Goal: Task Accomplishment & Management: Use online tool/utility

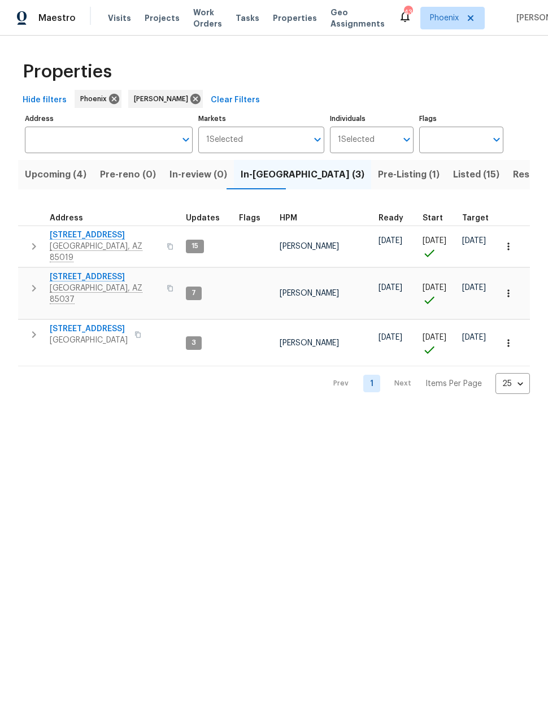
click at [88, 271] on span "8920 W Monterey Way" at bounding box center [105, 276] width 110 height 11
click at [513, 174] on span "Resale (4)" at bounding box center [535, 175] width 45 height 16
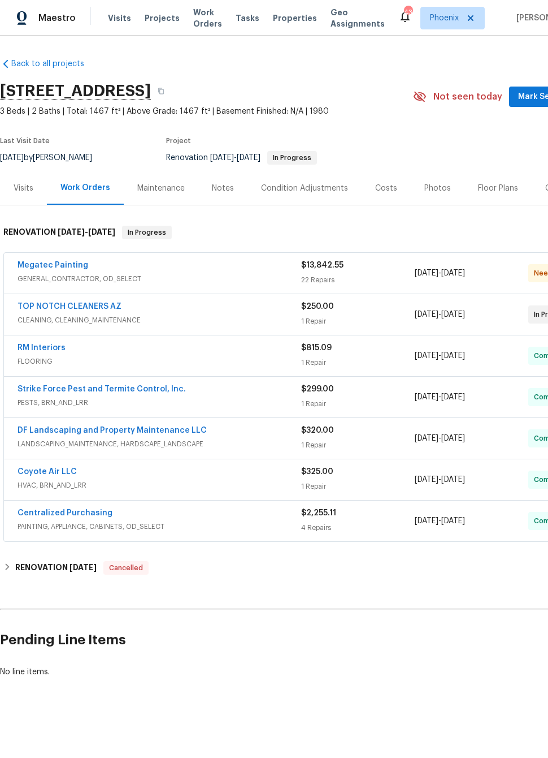
click at [49, 262] on link "Megatec Painting" at bounding box center [53, 265] width 71 height 8
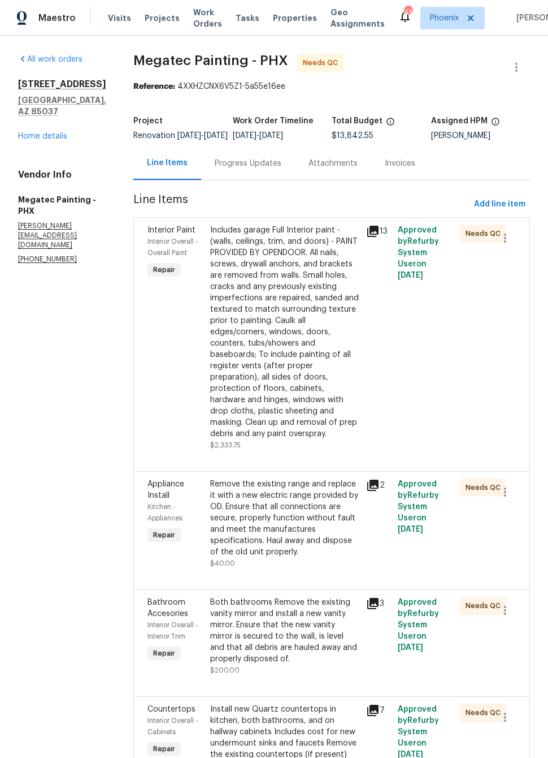
click at [331, 427] on div "Includes garage Full Interior paint - (walls, ceilings, trim, and doors) - PAIN…" at bounding box center [285, 331] width 150 height 215
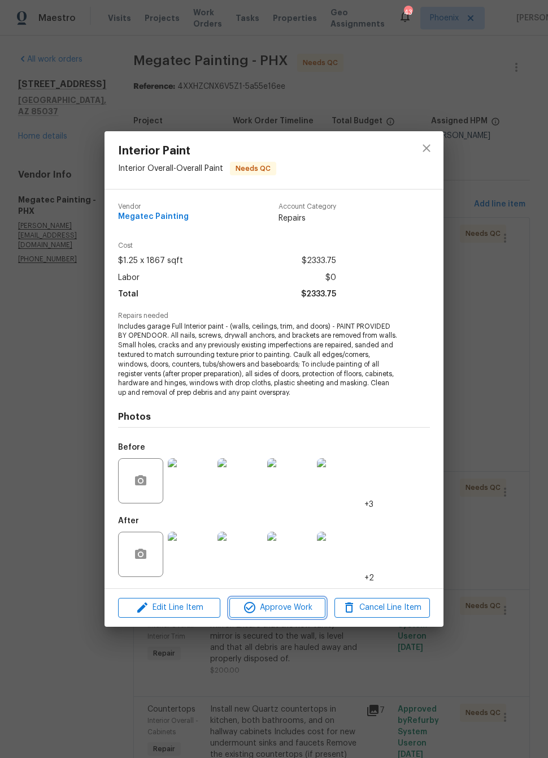
click at [288, 612] on span "Approve Work" at bounding box center [277, 608] width 89 height 14
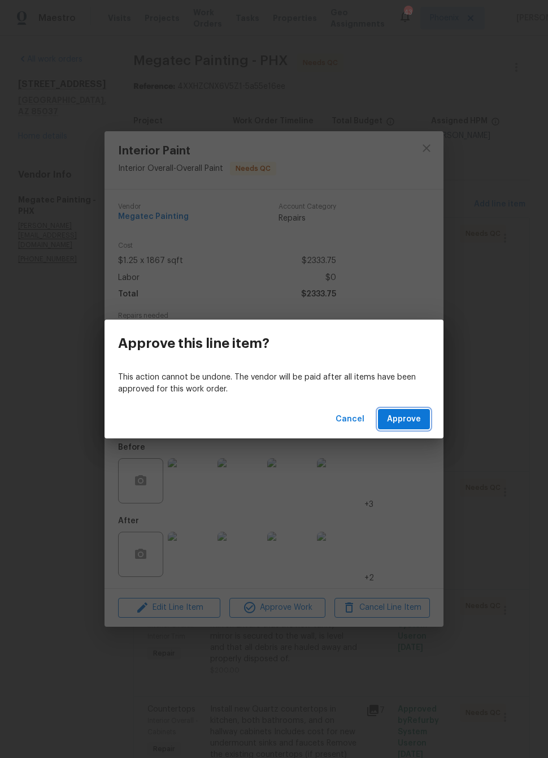
click at [403, 414] on span "Approve" at bounding box center [404, 419] width 34 height 14
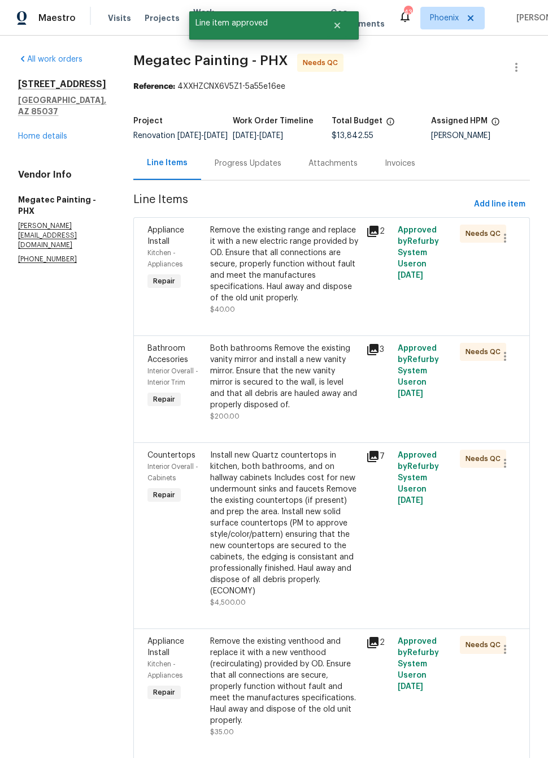
click at [315, 297] on div "Remove the existing range and replace it with a new electric range provided by …" at bounding box center [285, 263] width 150 height 79
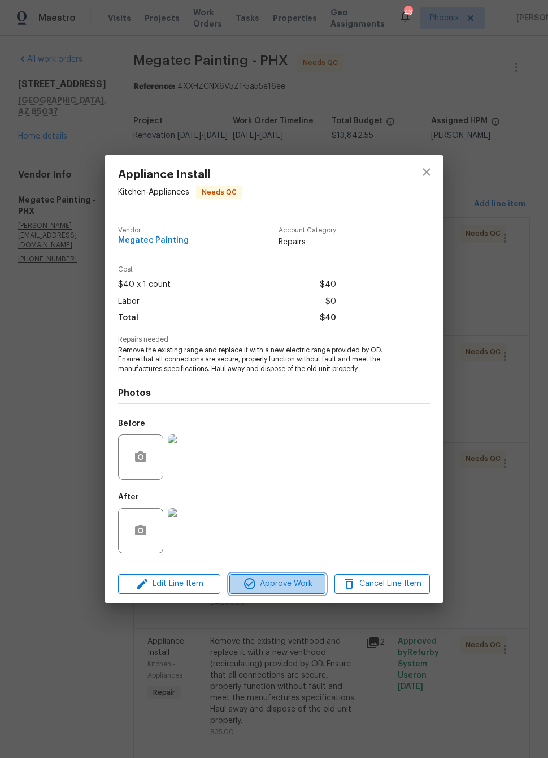
click at [292, 592] on button "Approve Work" at bounding box center [278, 584] width 96 height 20
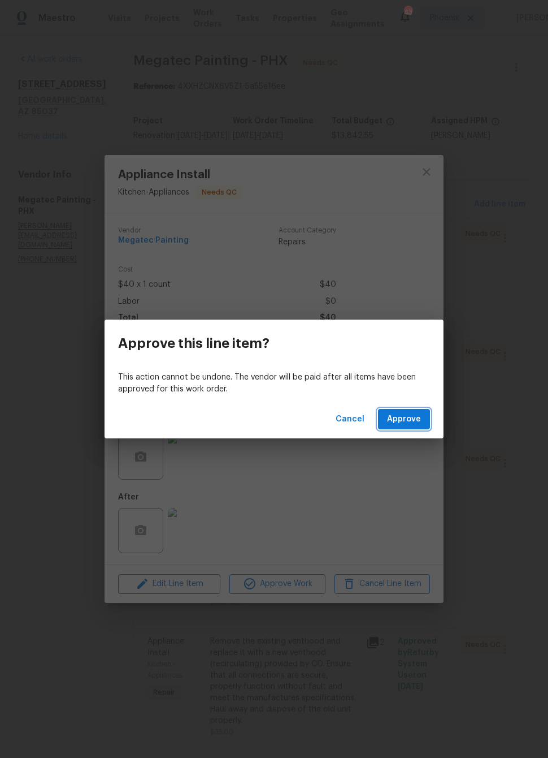
click at [404, 413] on span "Approve" at bounding box center [404, 419] width 34 height 14
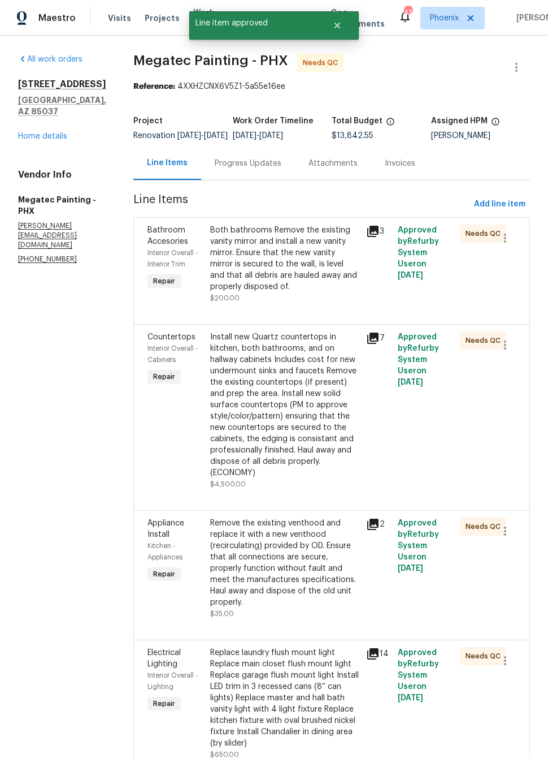
click at [321, 302] on div "Both bathrooms Remove the existing vanity mirror and install a new vanity mirro…" at bounding box center [285, 263] width 150 height 79
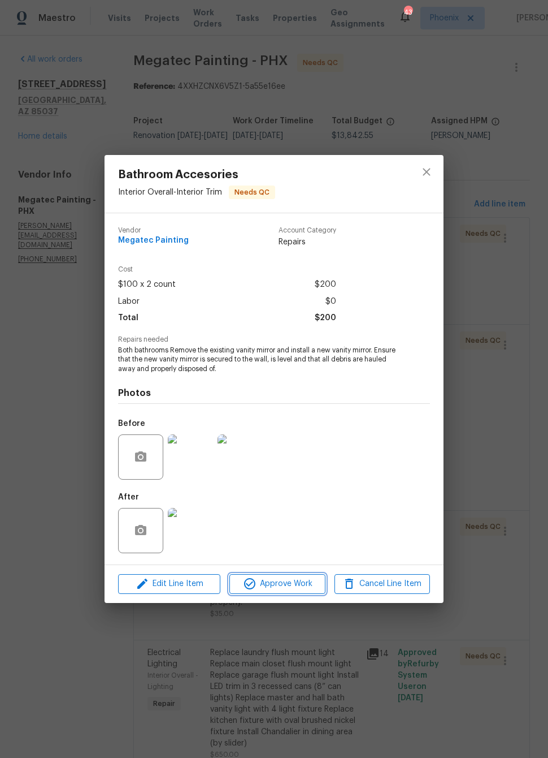
click at [295, 585] on span "Approve Work" at bounding box center [277, 584] width 89 height 14
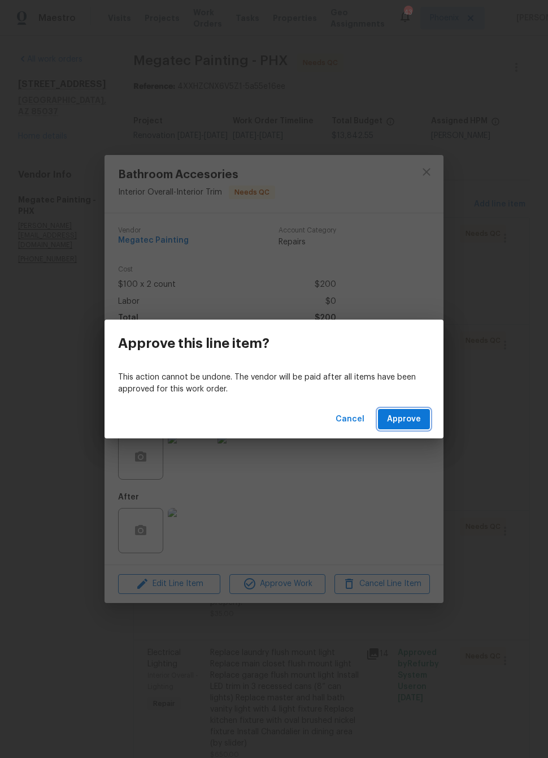
click at [407, 414] on span "Approve" at bounding box center [404, 419] width 34 height 14
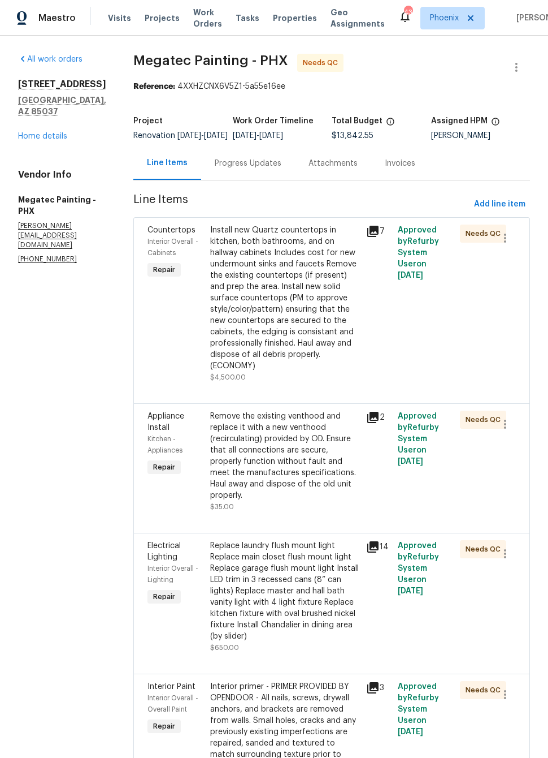
click at [335, 362] on div "Install new Quartz countertops in kitchen, both bathrooms, and on hallway cabin…" at bounding box center [285, 297] width 150 height 147
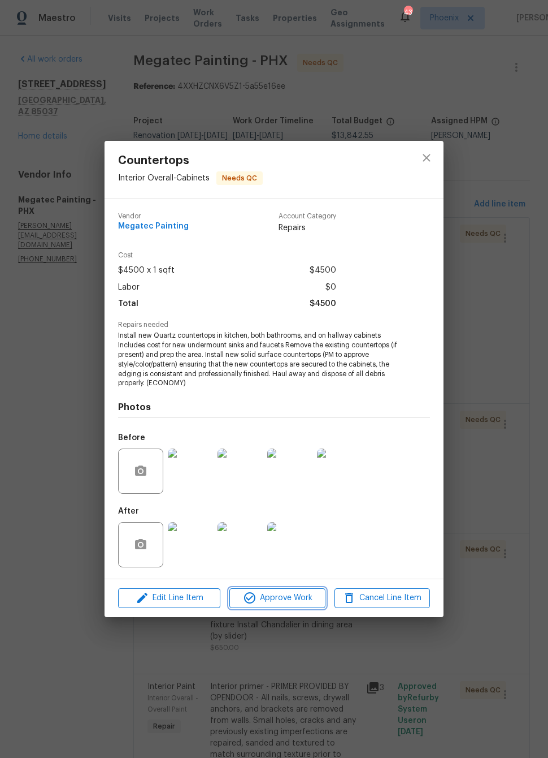
click at [310, 598] on span "Approve Work" at bounding box center [277, 598] width 89 height 14
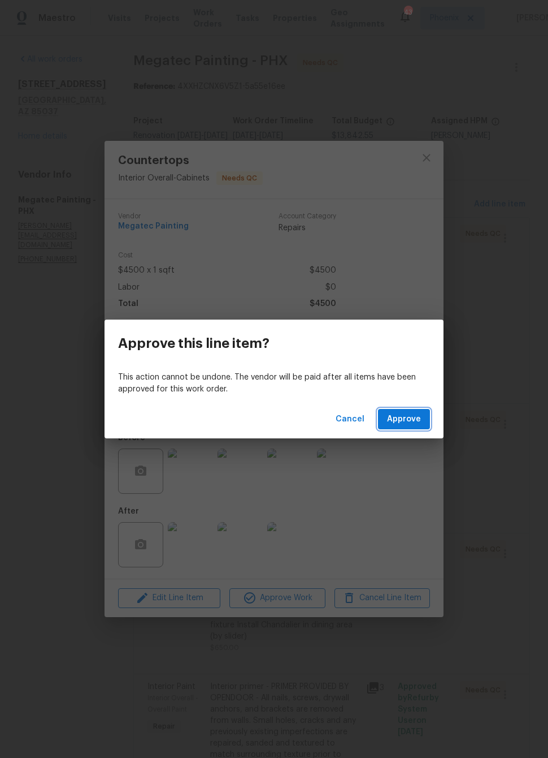
click at [404, 422] on span "Approve" at bounding box center [404, 419] width 34 height 14
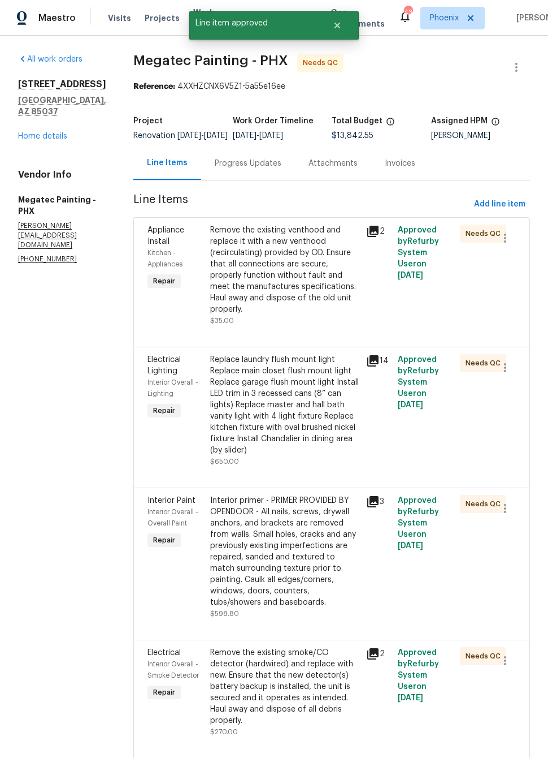
click at [342, 326] on div "Remove the existing venthood and replace it with a new venthood (recirculating)…" at bounding box center [285, 275] width 150 height 102
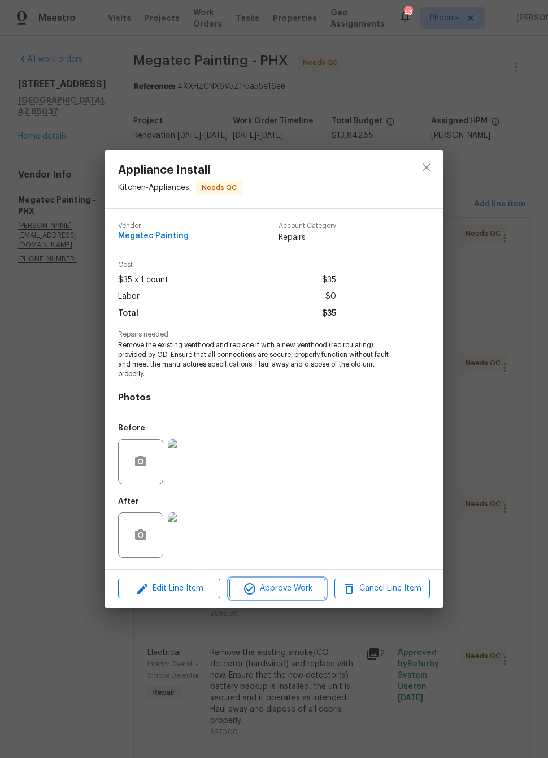
click at [301, 586] on span "Approve Work" at bounding box center [277, 588] width 89 height 14
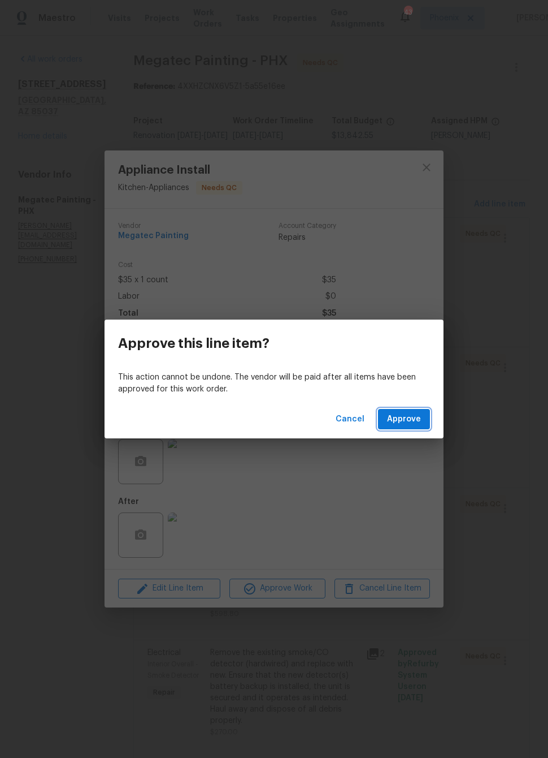
click at [400, 421] on span "Approve" at bounding box center [404, 419] width 34 height 14
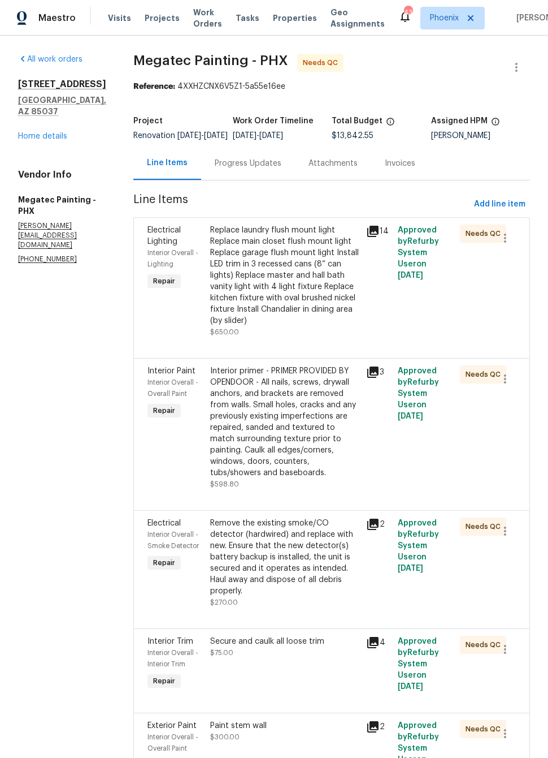
click at [348, 305] on div "Replace laundry flush mount light Replace main closet flush mount light Replace…" at bounding box center [285, 275] width 150 height 102
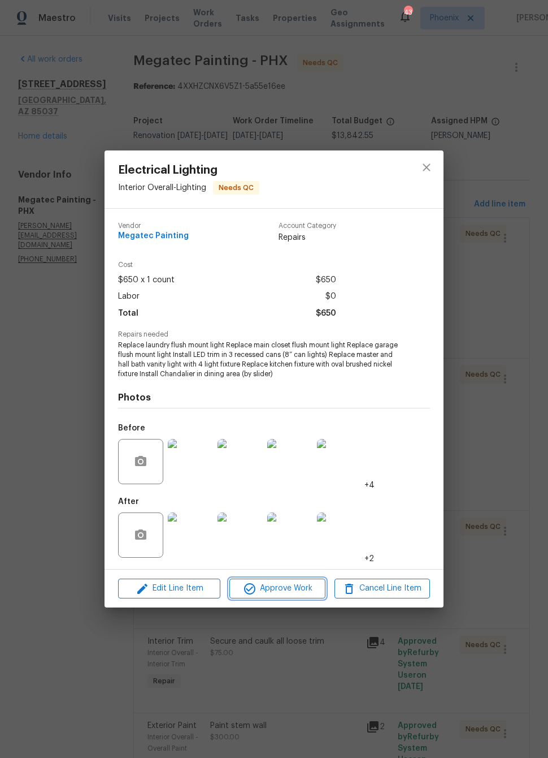
click at [300, 593] on span "Approve Work" at bounding box center [277, 588] width 89 height 14
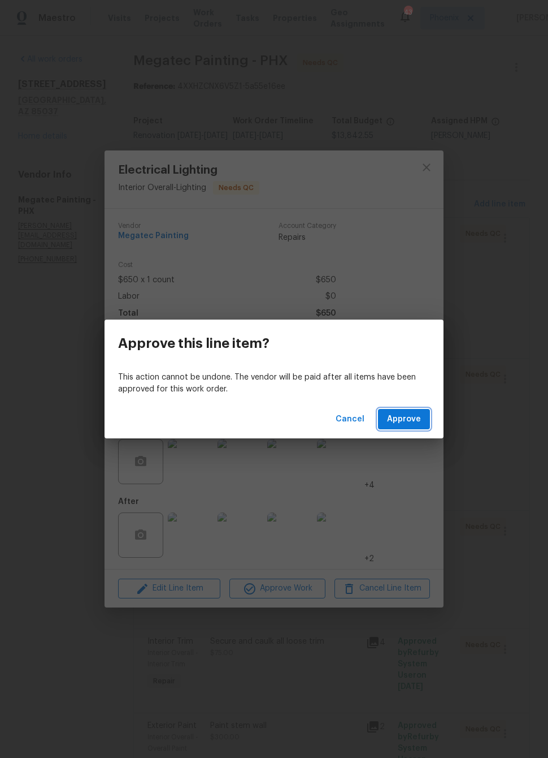
click at [413, 413] on span "Approve" at bounding box center [404, 419] width 34 height 14
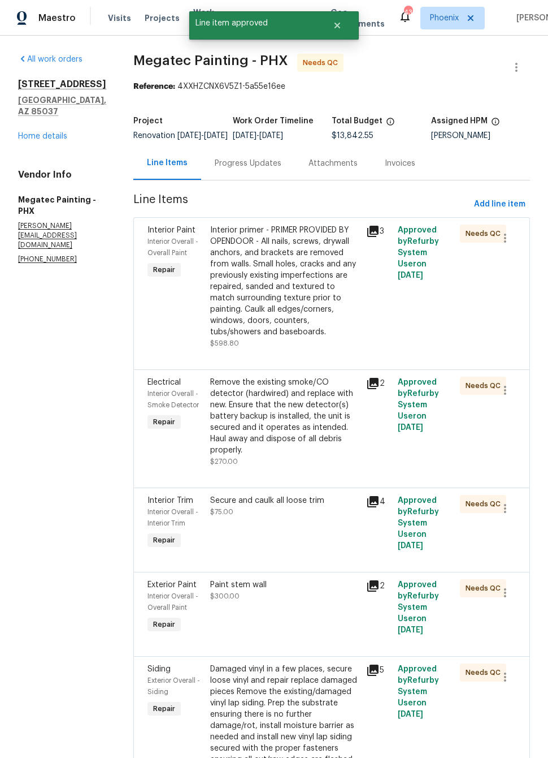
click at [343, 338] on div "Interior primer - PRIMER PROVIDED BY OPENDOOR - All nails, screws, drywall anch…" at bounding box center [285, 280] width 150 height 113
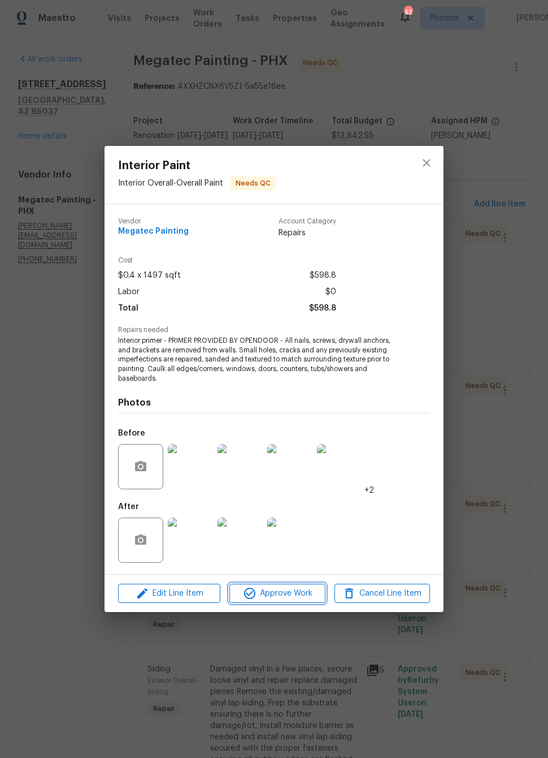
click at [301, 595] on span "Approve Work" at bounding box center [277, 593] width 89 height 14
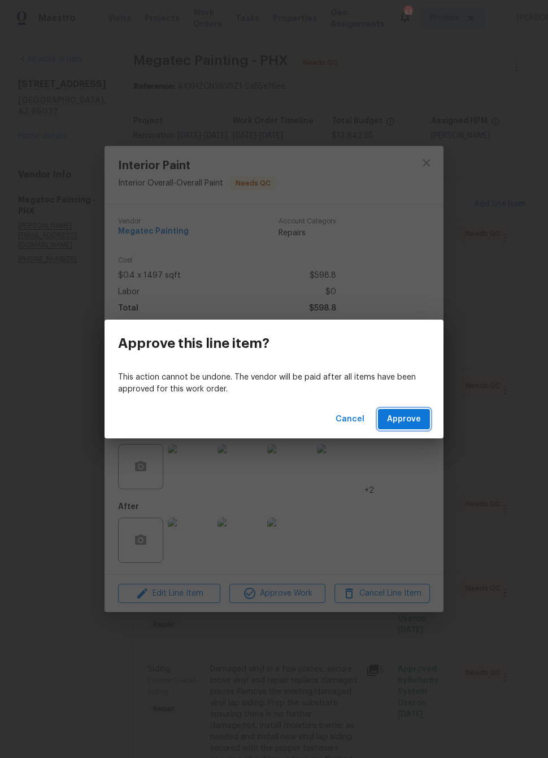
click at [408, 421] on span "Approve" at bounding box center [404, 419] width 34 height 14
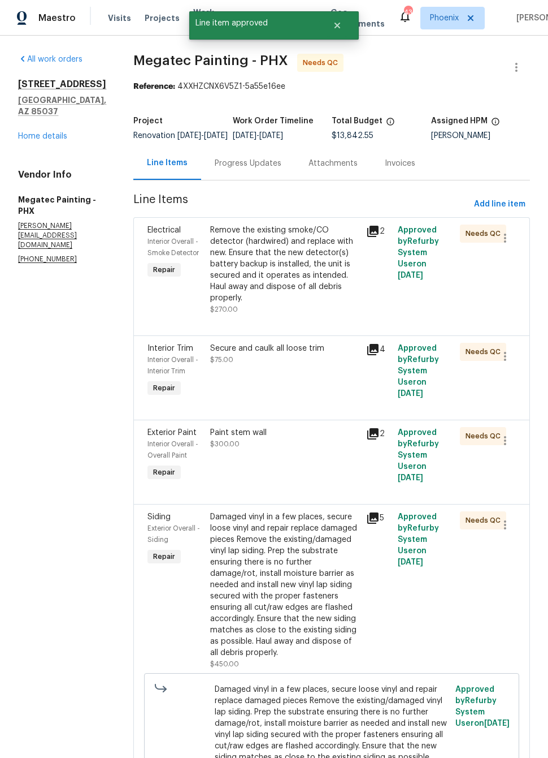
click at [339, 304] on div "Remove the existing smoke/CO detector (hardwired) and replace with new. Ensure …" at bounding box center [285, 263] width 150 height 79
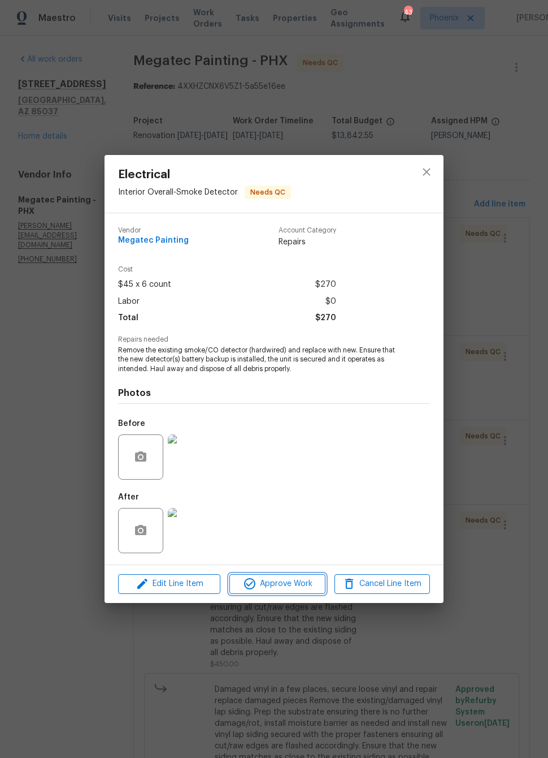
click at [298, 587] on span "Approve Work" at bounding box center [277, 584] width 89 height 14
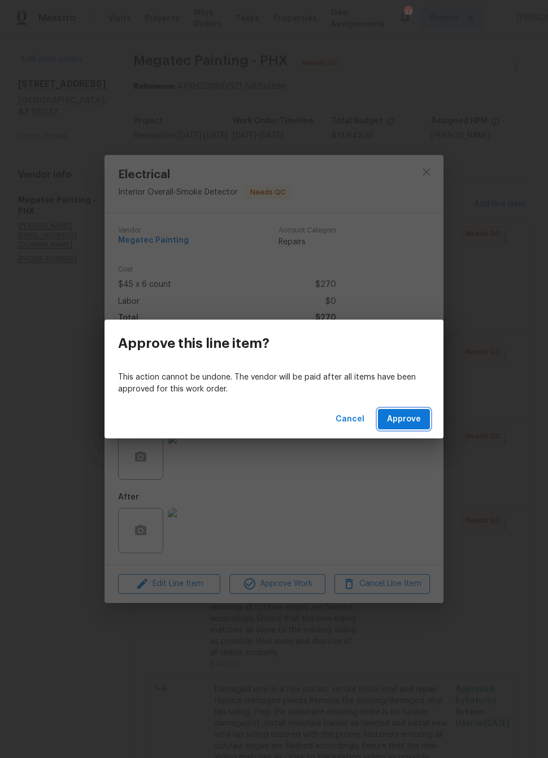
click at [404, 421] on span "Approve" at bounding box center [404, 419] width 34 height 14
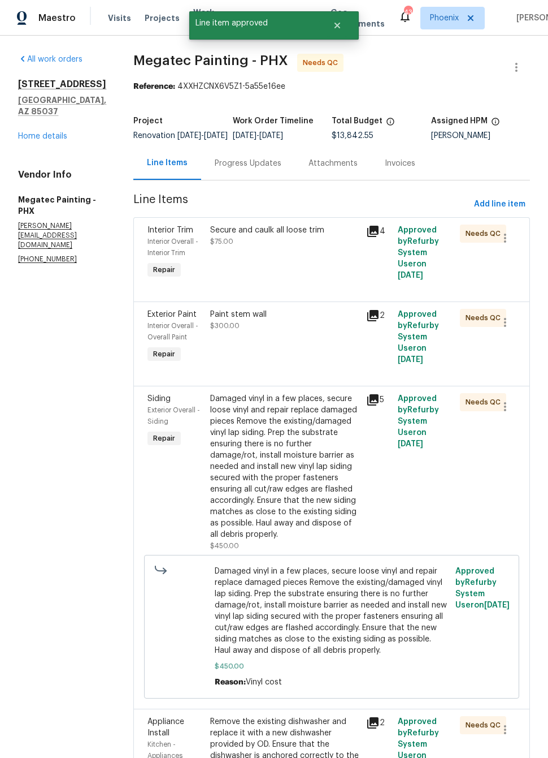
click at [315, 284] on div "Secure and caulk all loose trim $75.00" at bounding box center [285, 252] width 157 height 63
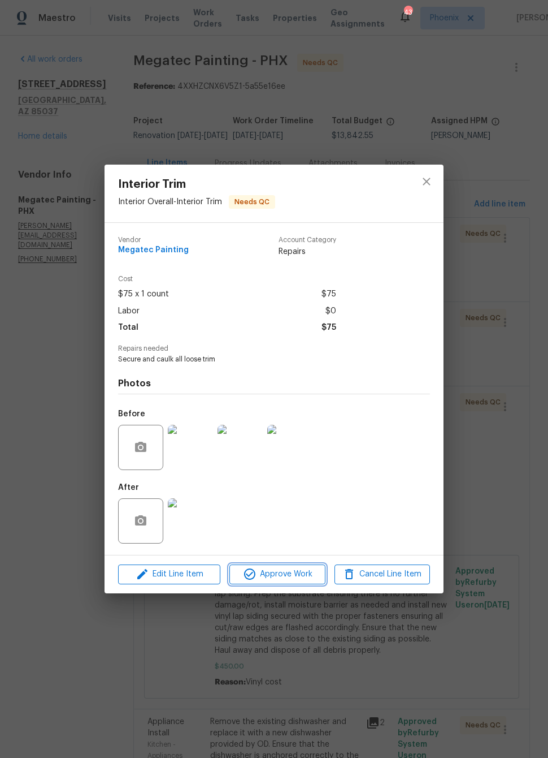
click at [303, 577] on span "Approve Work" at bounding box center [277, 574] width 89 height 14
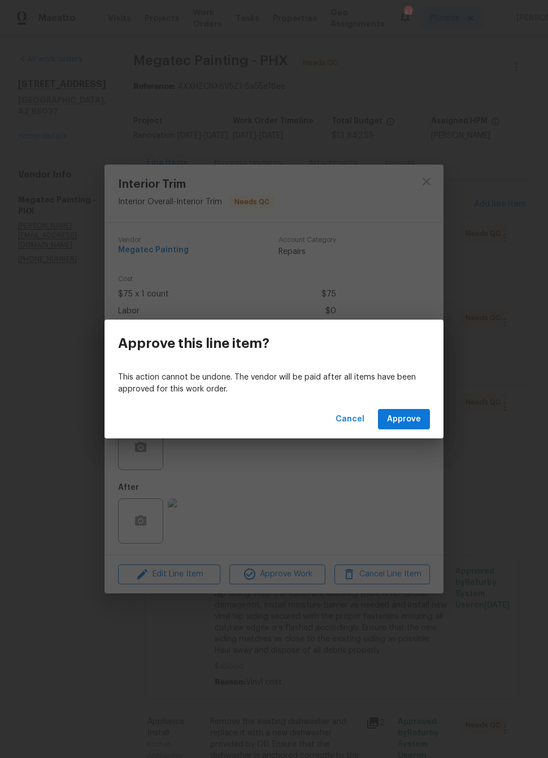
click at [409, 407] on div "Cancel Approve" at bounding box center [274, 419] width 339 height 39
click at [410, 415] on span "Approve" at bounding box center [404, 419] width 34 height 14
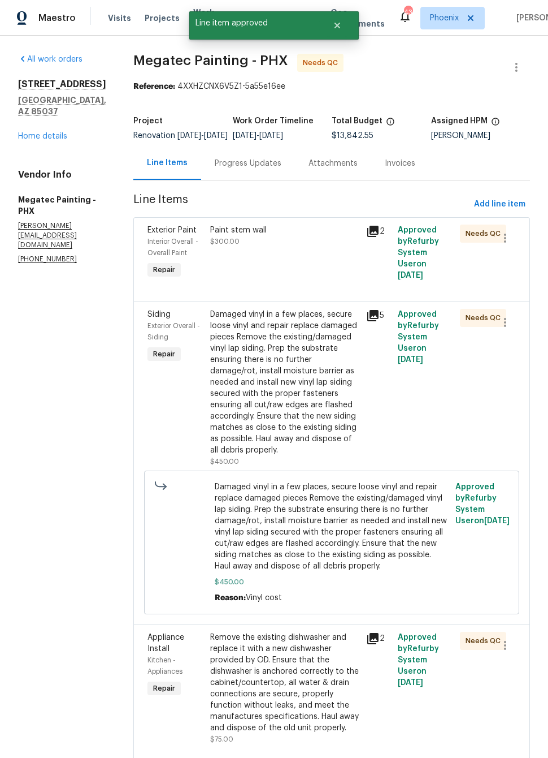
click at [326, 275] on div "Paint stem wall $300.00" at bounding box center [285, 252] width 157 height 63
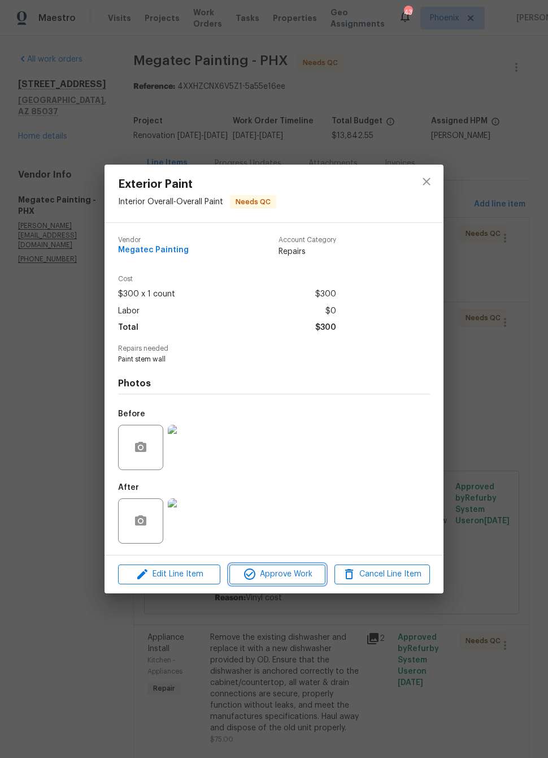
click at [306, 573] on span "Approve Work" at bounding box center [277, 574] width 89 height 14
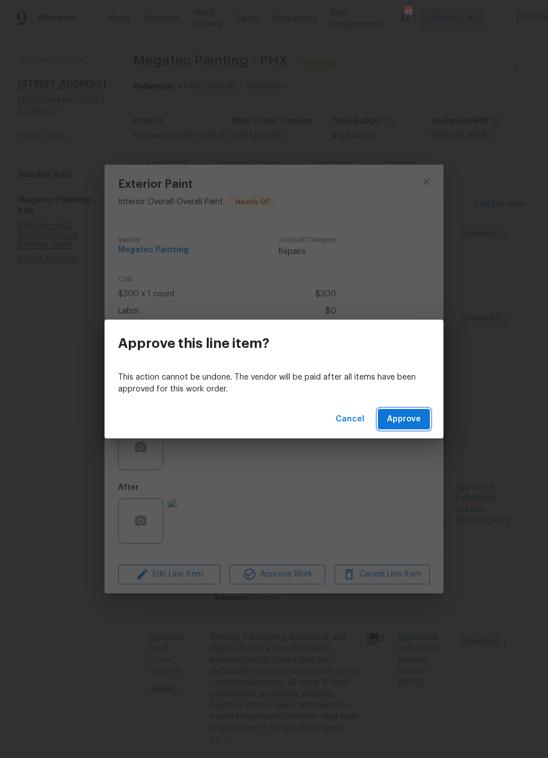
click at [411, 409] on button "Approve" at bounding box center [404, 419] width 52 height 21
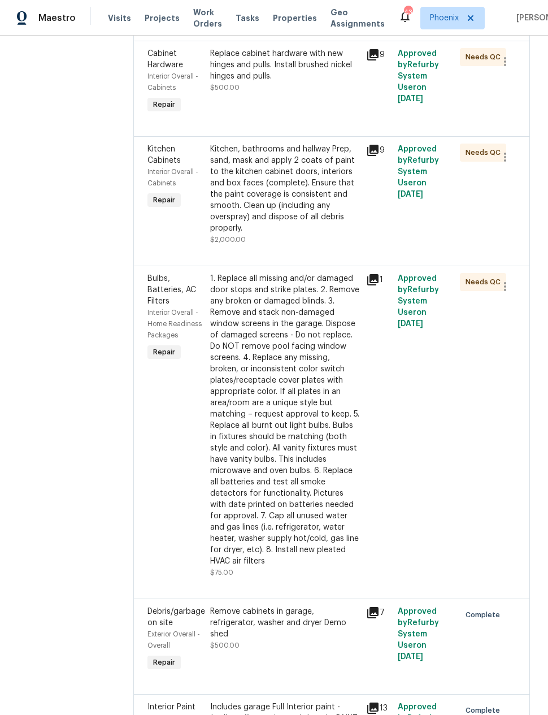
scroll to position [770, 0]
click at [353, 478] on div "1. Replace all missing and/or damaged door stops and strike plates. 2. Remove a…" at bounding box center [285, 420] width 150 height 294
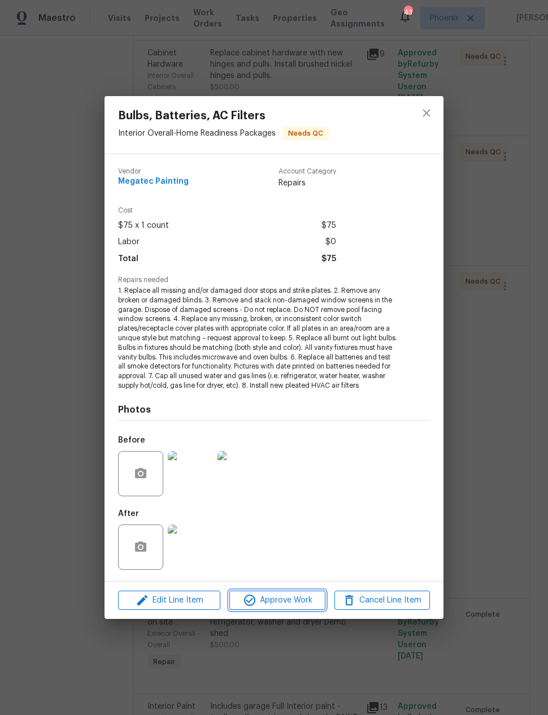
click at [296, 601] on span "Approve Work" at bounding box center [277, 601] width 89 height 14
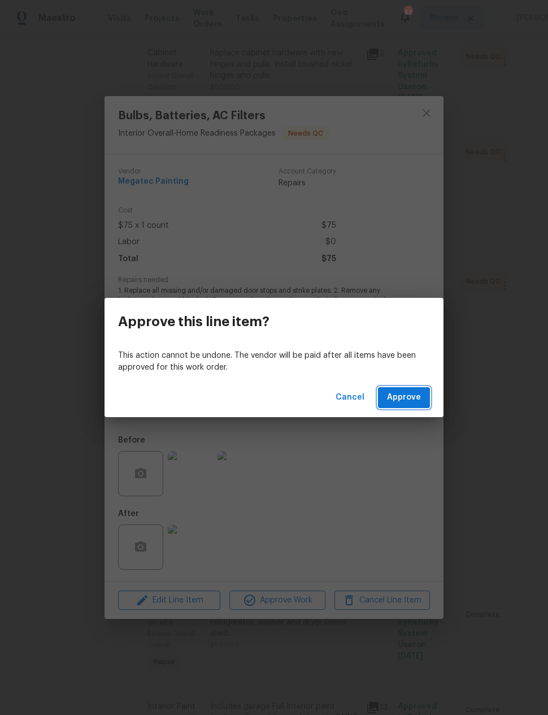
click at [412, 399] on span "Approve" at bounding box center [404, 398] width 34 height 14
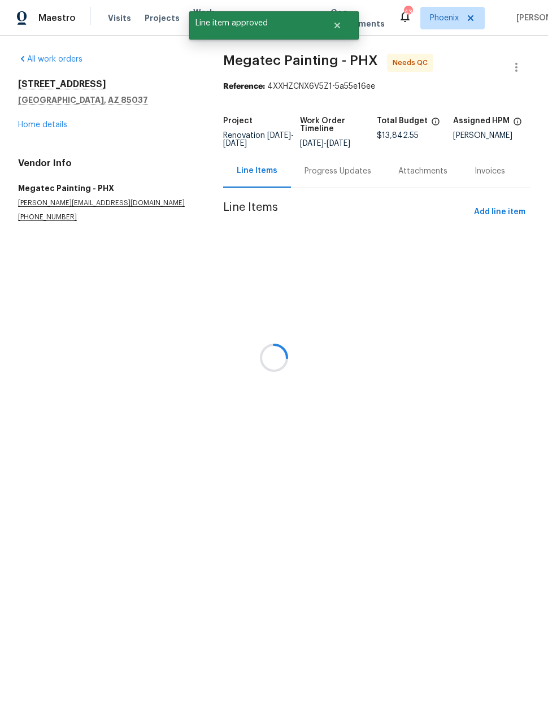
scroll to position [0, 0]
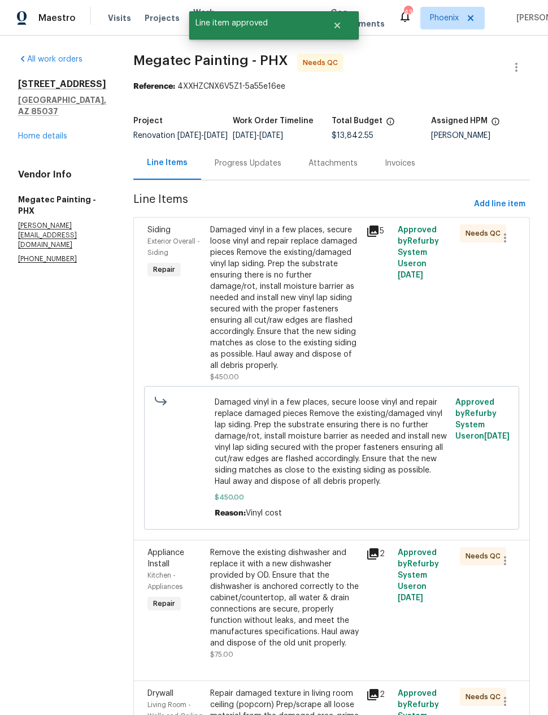
click at [335, 622] on div "Remove the existing dishwasher and replace it with a new dishwasher provided by…" at bounding box center [285, 598] width 150 height 102
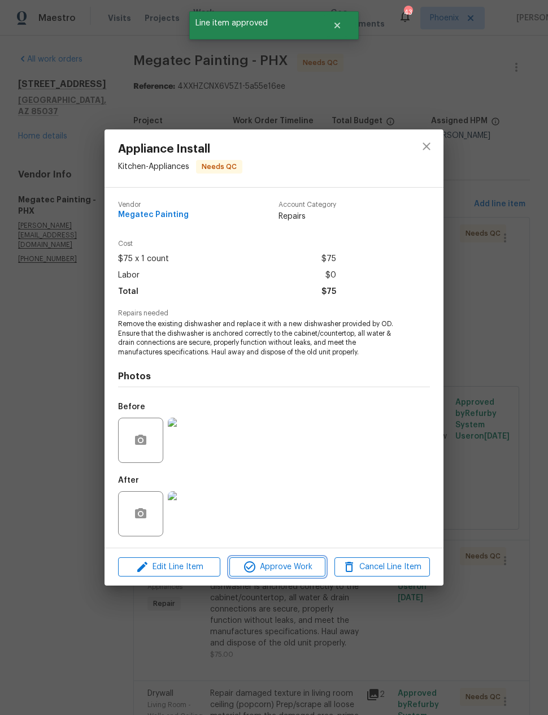
click at [300, 563] on span "Approve Work" at bounding box center [277, 567] width 89 height 14
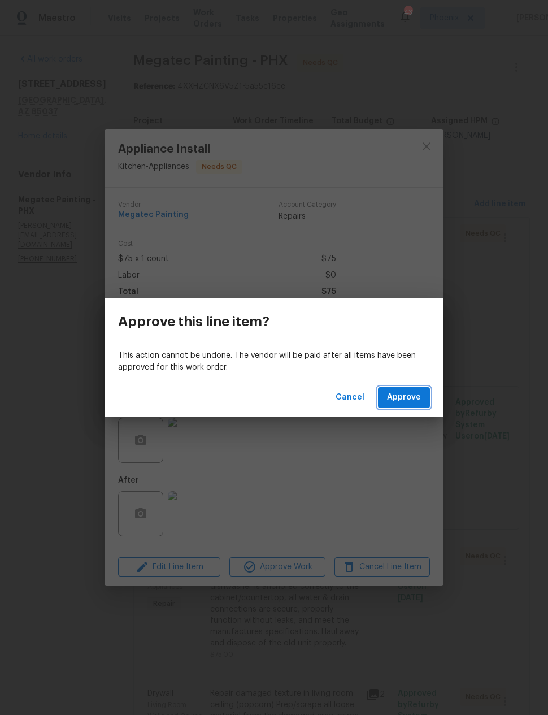
click at [418, 399] on span "Approve" at bounding box center [404, 398] width 34 height 14
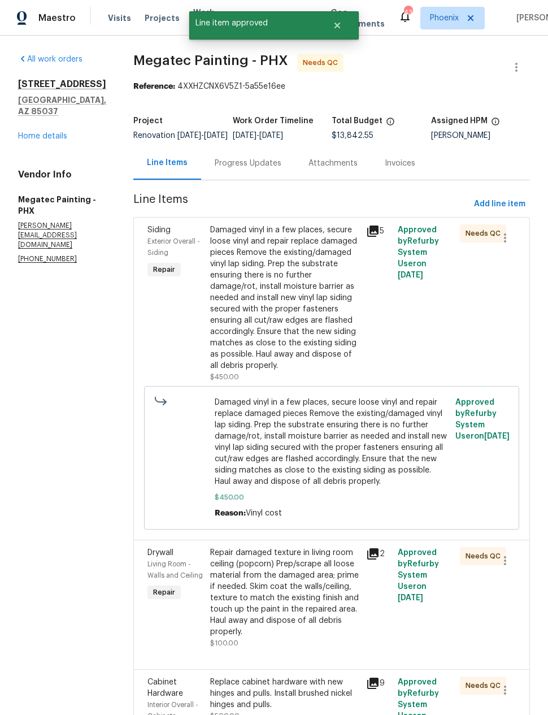
click at [317, 354] on div "Damaged vinyl in a few places, secure loose vinyl and repair replace damaged pi…" at bounding box center [285, 297] width 150 height 147
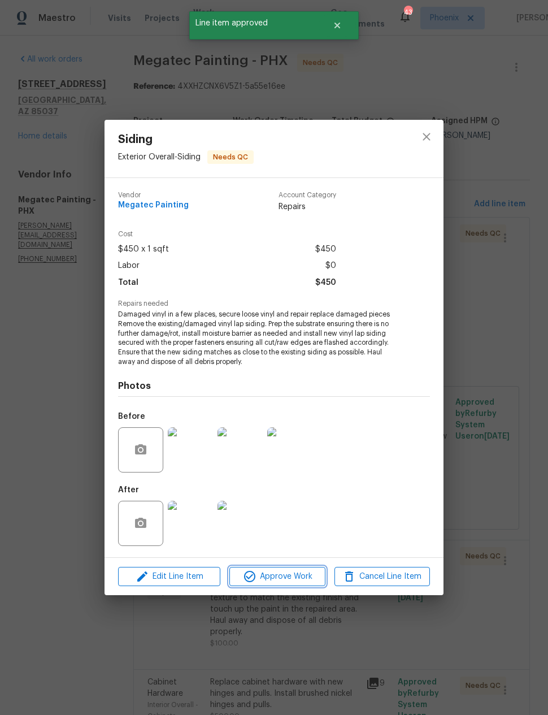
click at [289, 580] on span "Approve Work" at bounding box center [277, 577] width 89 height 14
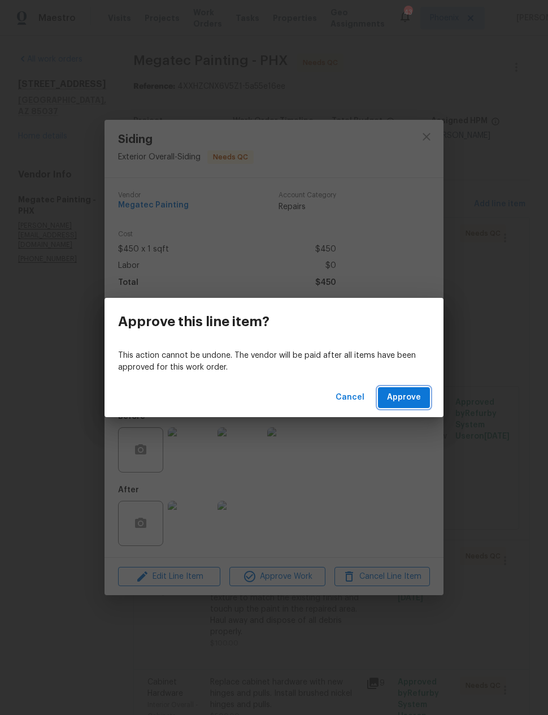
click at [409, 401] on span "Approve" at bounding box center [404, 398] width 34 height 14
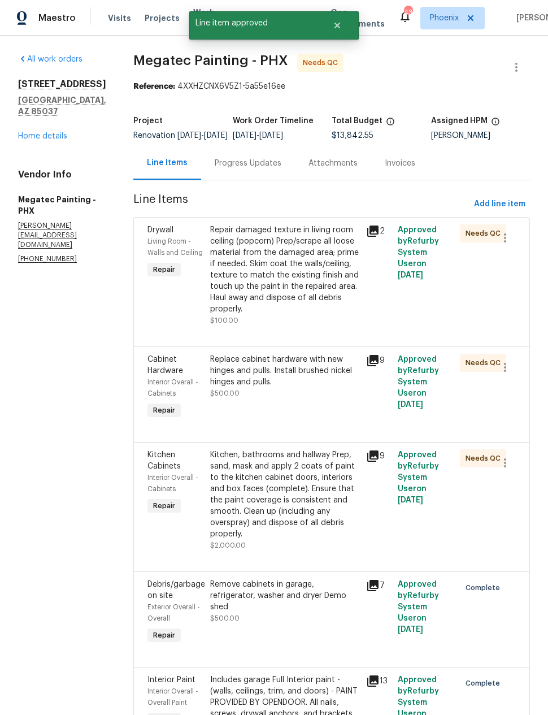
click at [325, 519] on div "Kitchen, bathrooms and hallway Prep, sand, mask and apply 2 coats of paint to t…" at bounding box center [285, 495] width 150 height 90
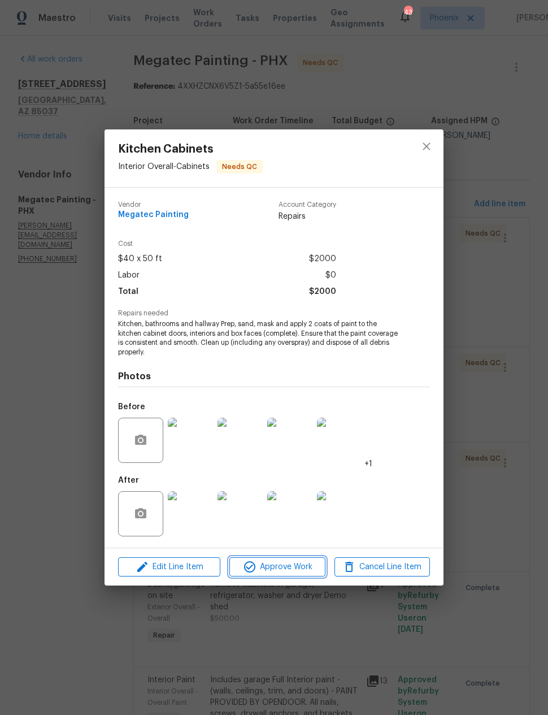
click at [296, 565] on span "Approve Work" at bounding box center [277, 567] width 89 height 14
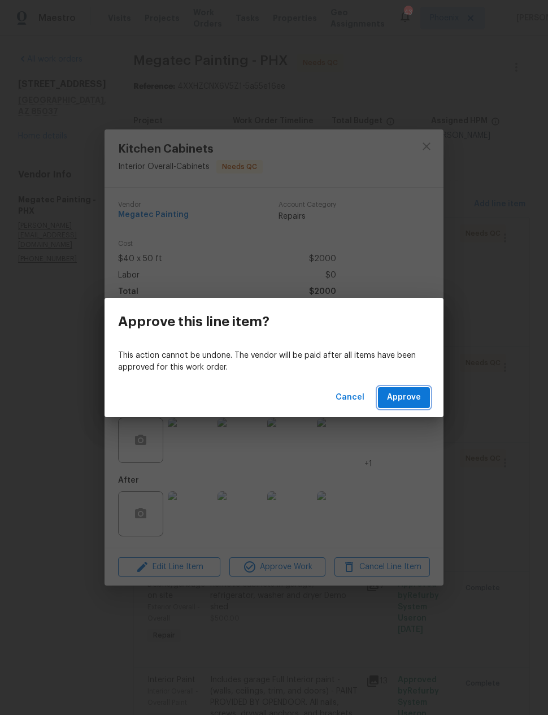
click at [422, 399] on button "Approve" at bounding box center [404, 397] width 52 height 21
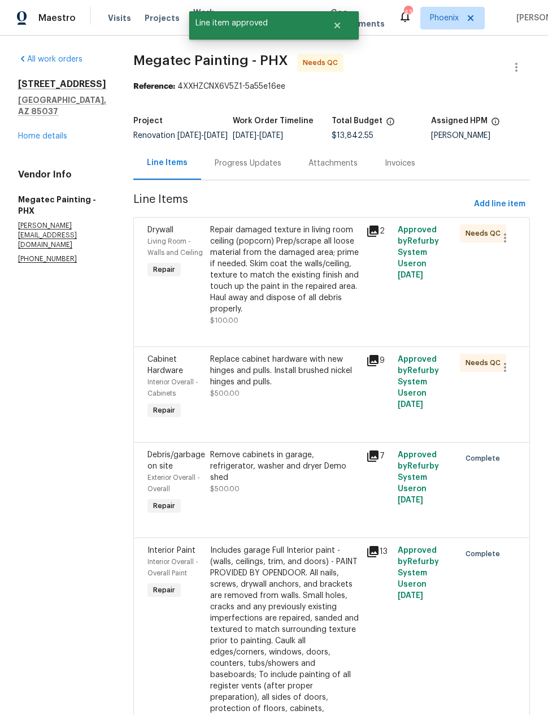
click at [330, 409] on div "Replace cabinet hardware with new hinges and pulls. Install brushed nickel hing…" at bounding box center [285, 388] width 157 height 75
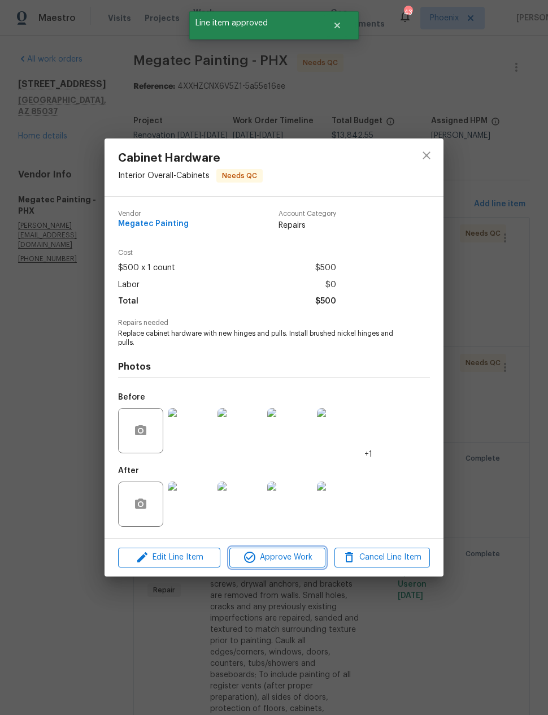
click at [287, 562] on span "Approve Work" at bounding box center [277, 558] width 89 height 14
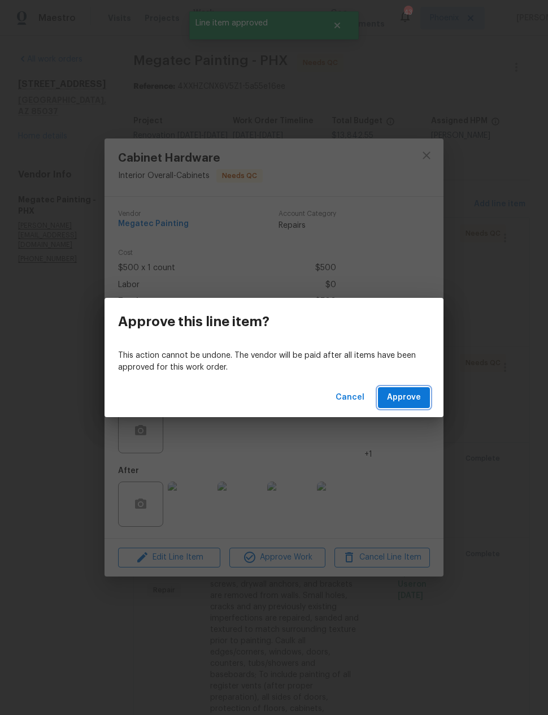
click at [413, 399] on span "Approve" at bounding box center [404, 398] width 34 height 14
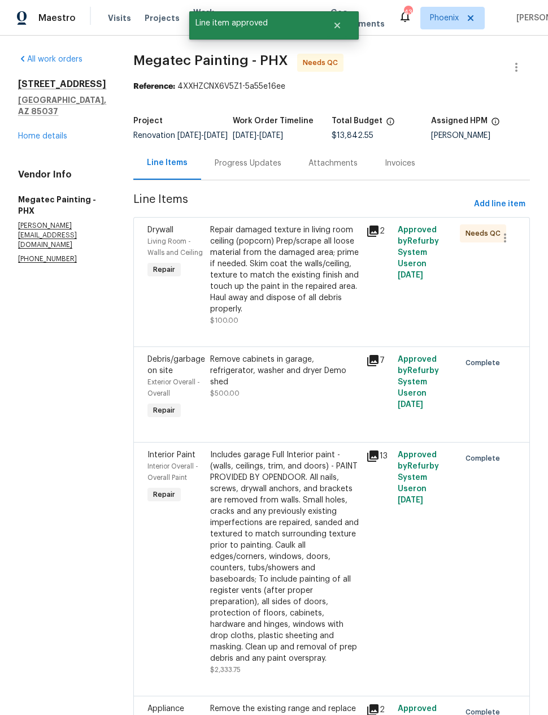
click at [340, 315] on div "Repair damaged texture in living room ceiling (popcorn) Prep/scrape all loose m…" at bounding box center [285, 269] width 150 height 90
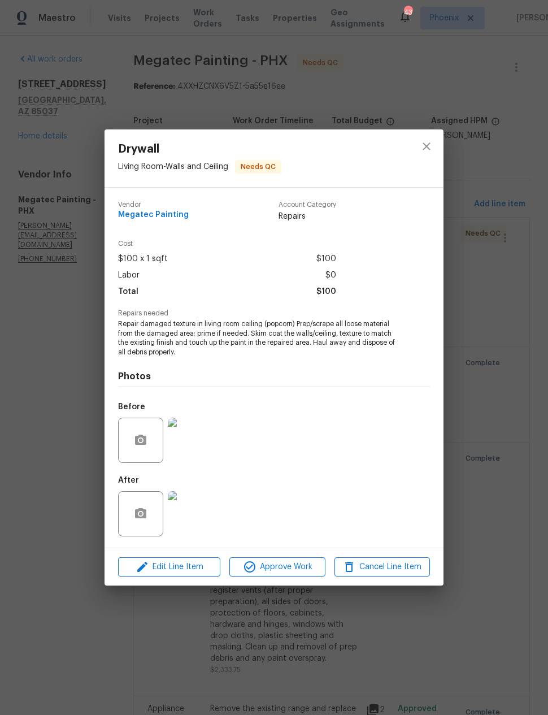
click at [284, 575] on button "Approve Work" at bounding box center [278, 568] width 96 height 20
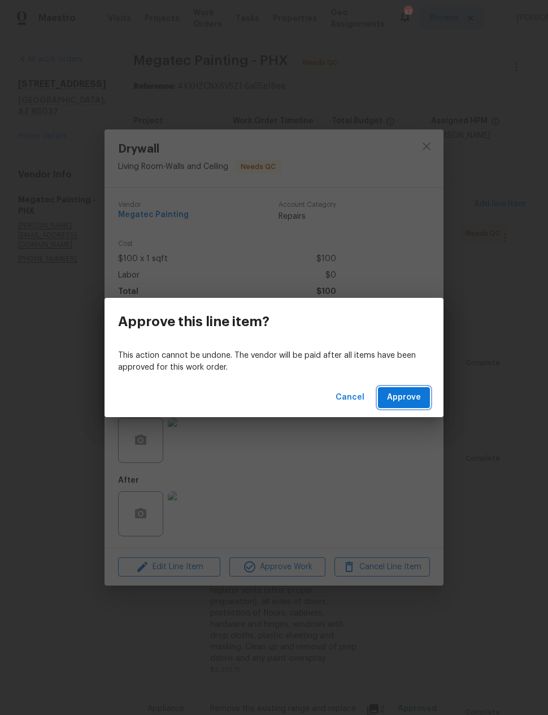
click at [407, 403] on span "Approve" at bounding box center [404, 398] width 34 height 14
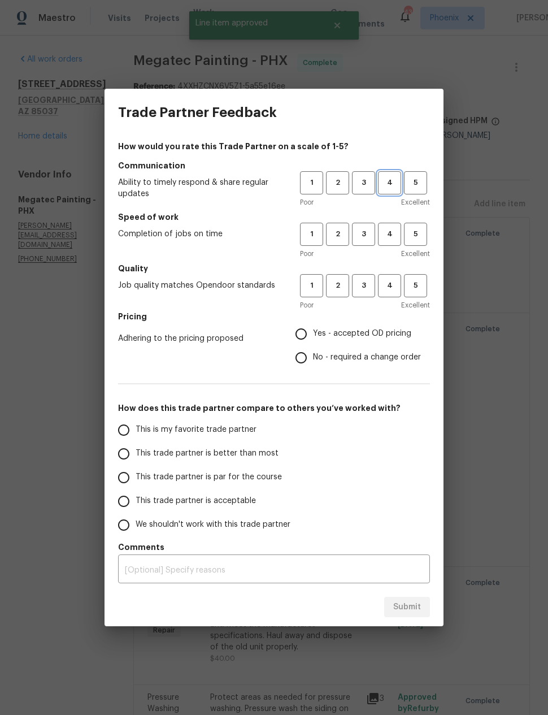
click at [390, 184] on span "4" at bounding box center [389, 182] width 21 height 13
click at [391, 240] on span "4" at bounding box center [389, 234] width 21 height 13
click at [386, 286] on span "4" at bounding box center [389, 285] width 21 height 13
click at [305, 333] on input "Yes - accepted OD pricing" at bounding box center [302, 334] width 24 height 24
radio input "true"
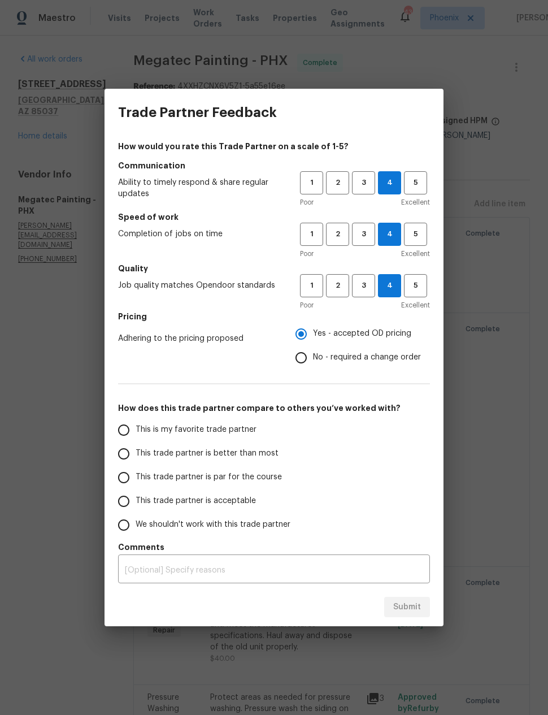
click at [126, 453] on input "This trade partner is better than most" at bounding box center [124, 454] width 24 height 24
click at [404, 609] on span "Submit" at bounding box center [408, 608] width 28 height 14
radio input "true"
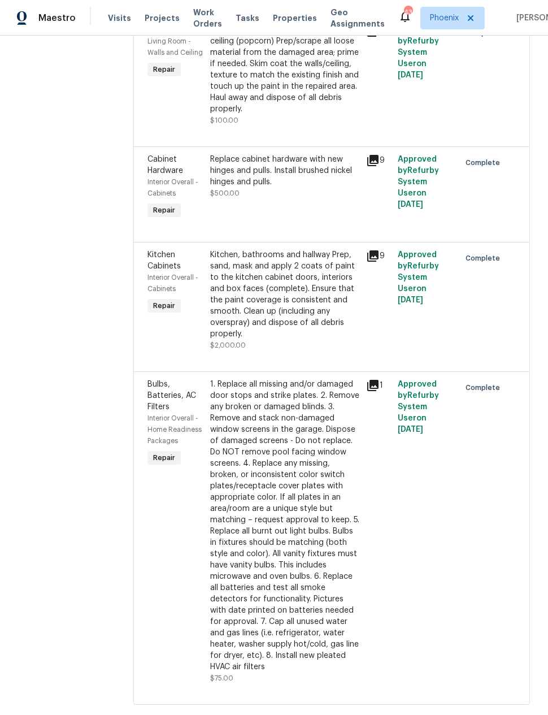
scroll to position [2594, 0]
